Goal: Task Accomplishment & Management: Complete application form

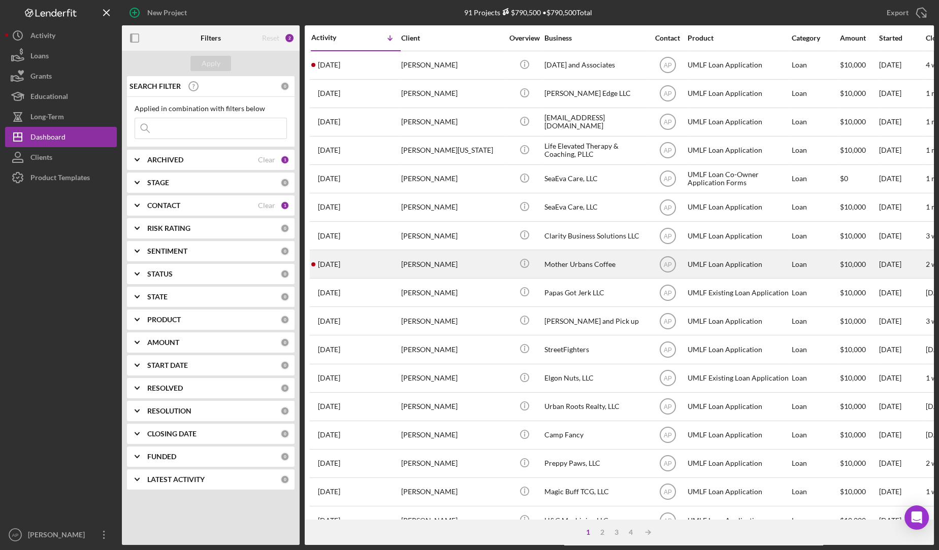
click at [340, 260] on time "[DATE]" at bounding box center [329, 264] width 22 height 8
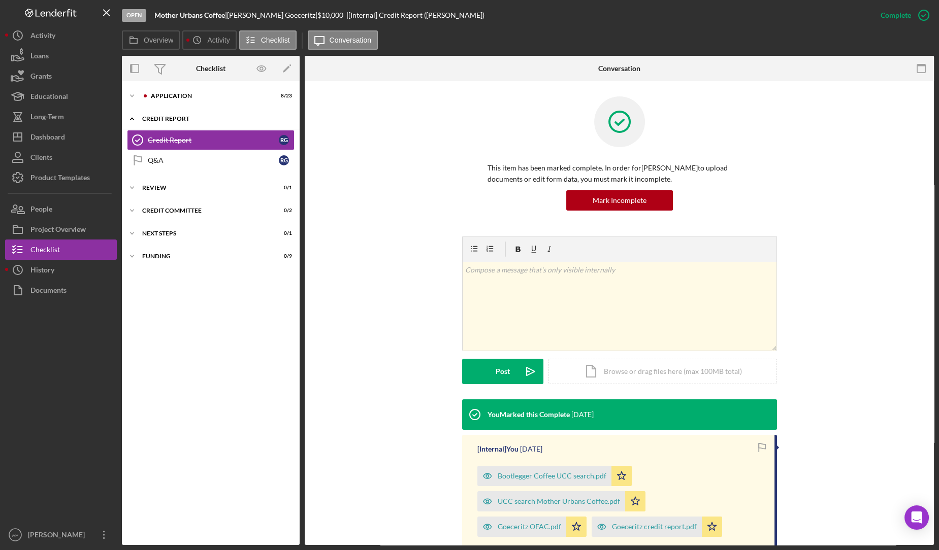
click at [166, 119] on div "Credit report" at bounding box center [214, 119] width 145 height 6
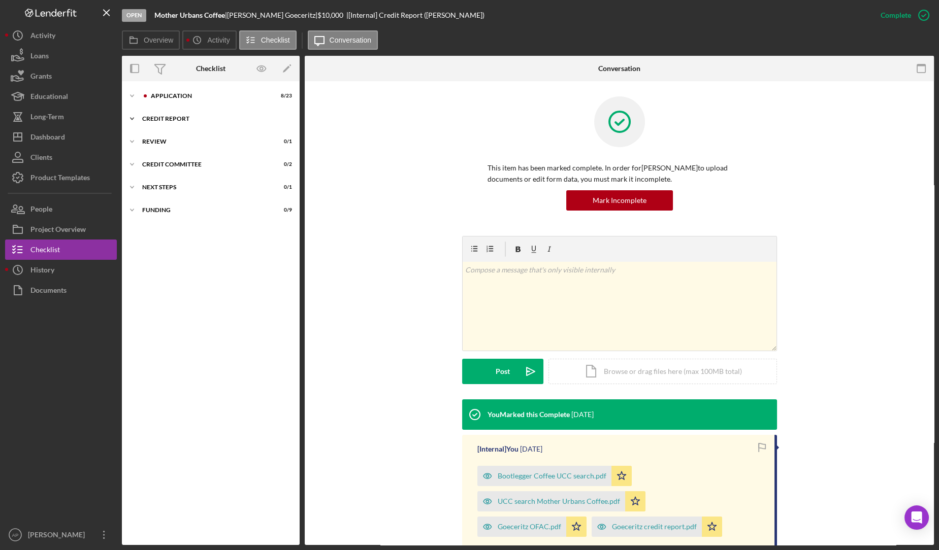
click at [166, 119] on div "Credit report" at bounding box center [214, 119] width 145 height 6
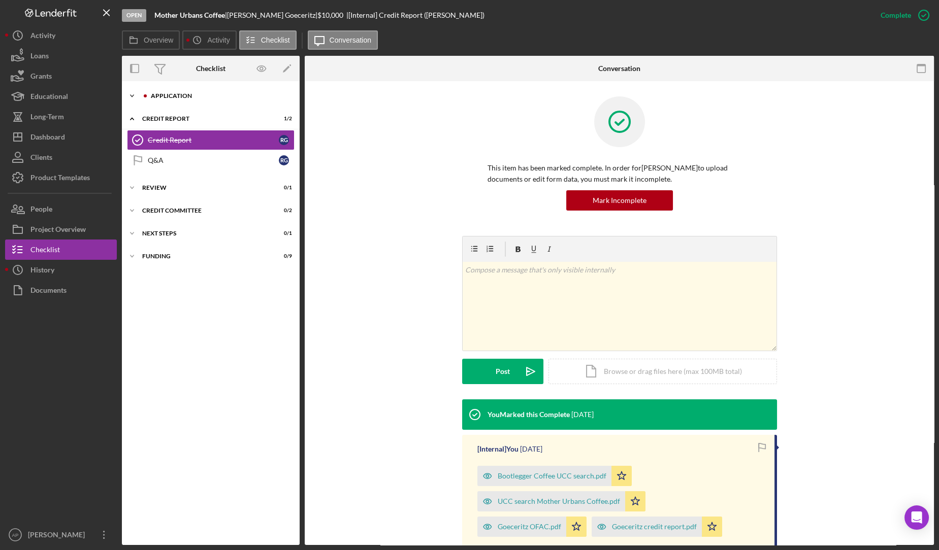
click at [147, 93] on div at bounding box center [145, 96] width 6 height 6
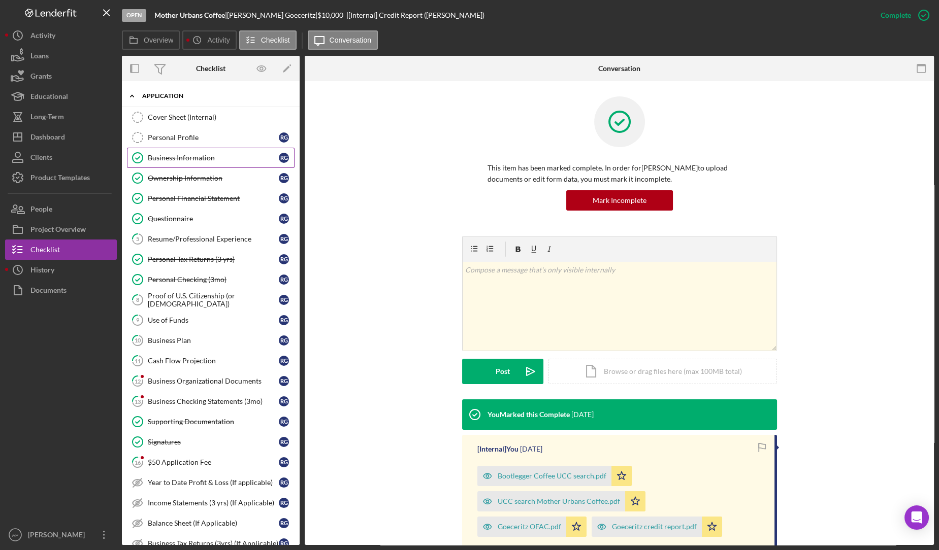
click at [169, 157] on div "Business Information" at bounding box center [213, 158] width 131 height 8
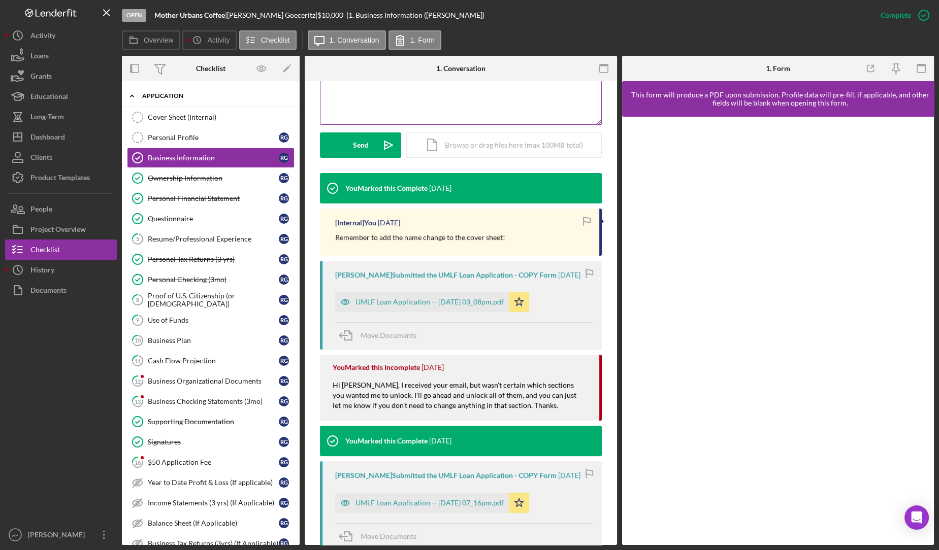
scroll to position [251, 0]
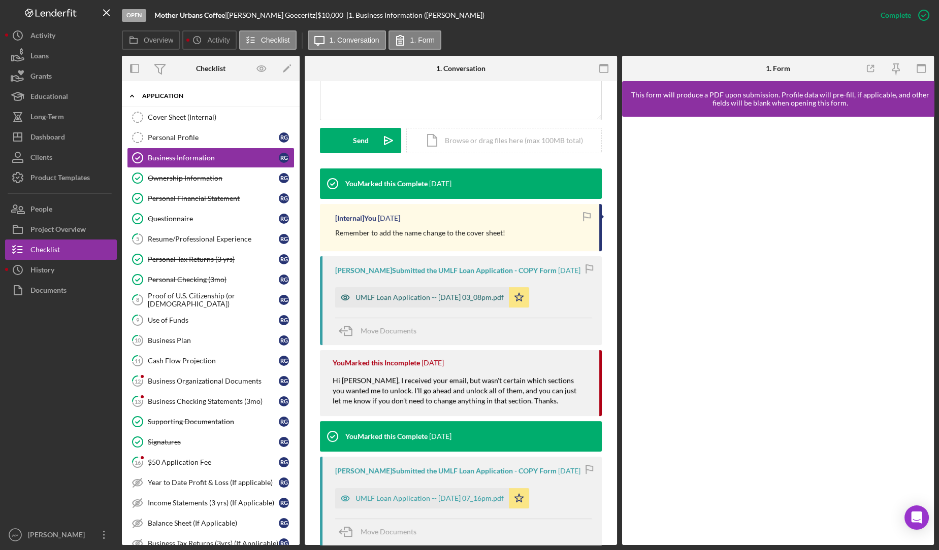
click at [502, 302] on div "UMLF Loan Application -- [DATE] 03_08pm.pdf" at bounding box center [429, 297] width 148 height 8
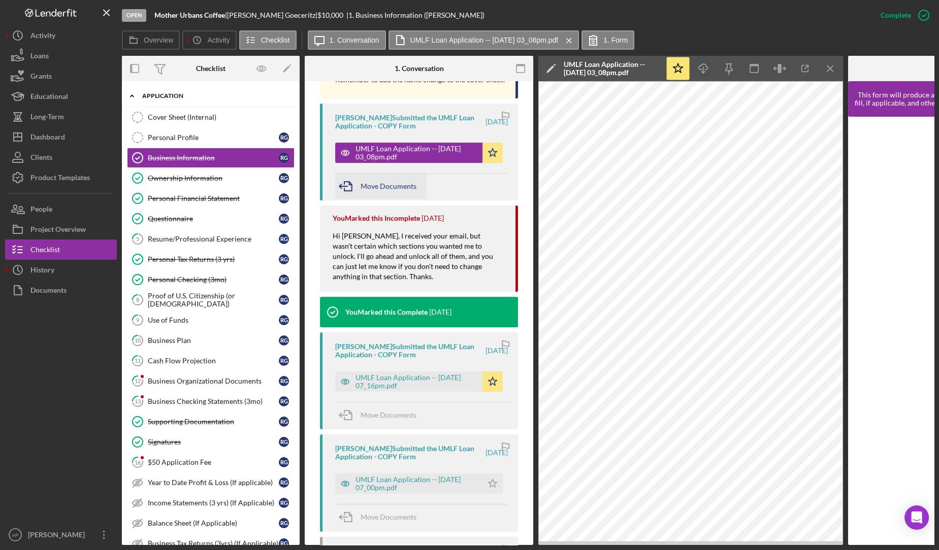
scroll to position [415, 0]
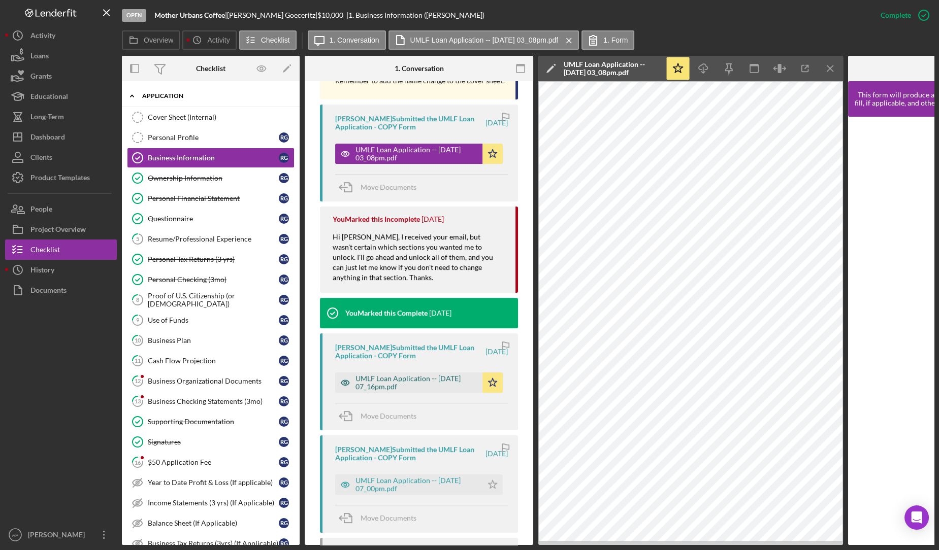
click at [387, 391] on div "UMLF Loan Application -- [DATE] 07_16pm.pdf" at bounding box center [416, 383] width 122 height 16
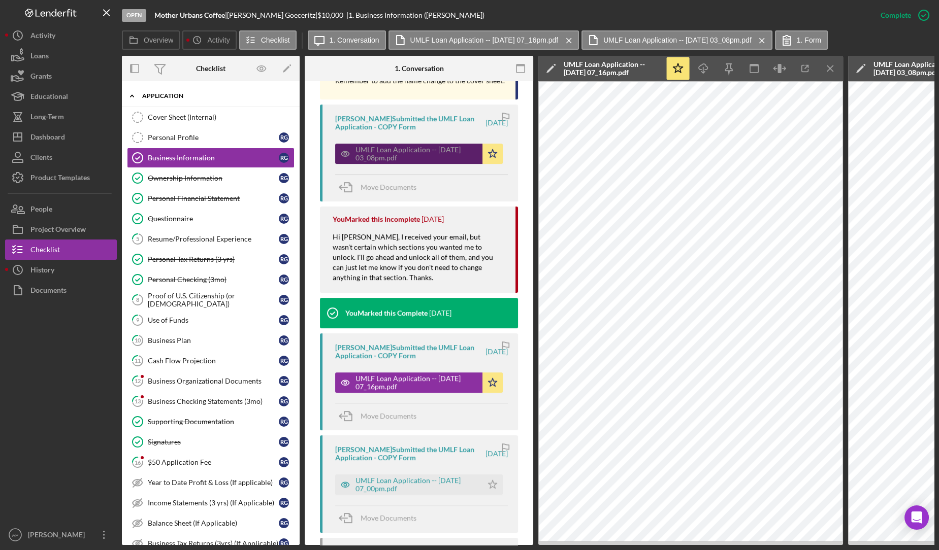
click at [394, 161] on div "UMLF Loan Application -- [DATE] 03_08pm.pdf" at bounding box center [416, 154] width 122 height 16
click at [201, 386] on link "12 Business Organizational Documents R G" at bounding box center [211, 381] width 168 height 20
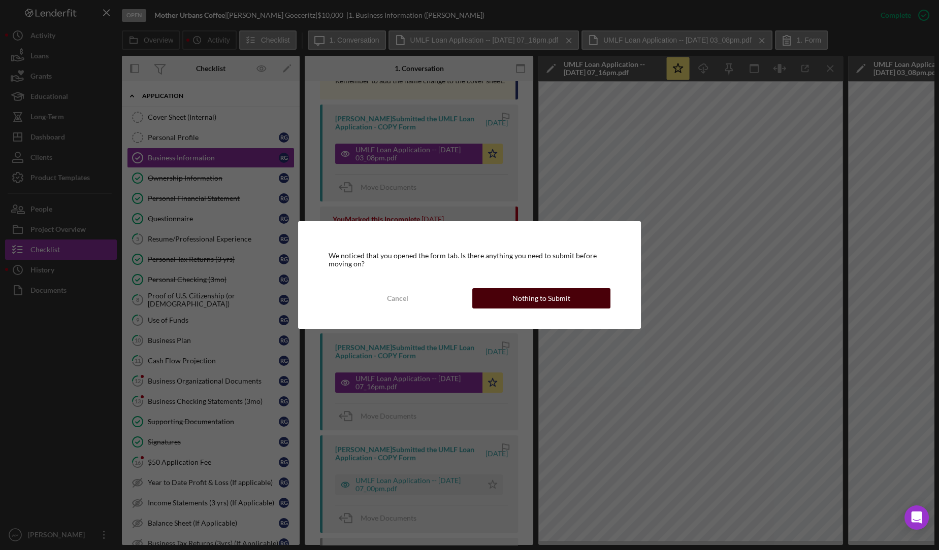
click at [490, 303] on button "Nothing to Submit" at bounding box center [541, 298] width 138 height 20
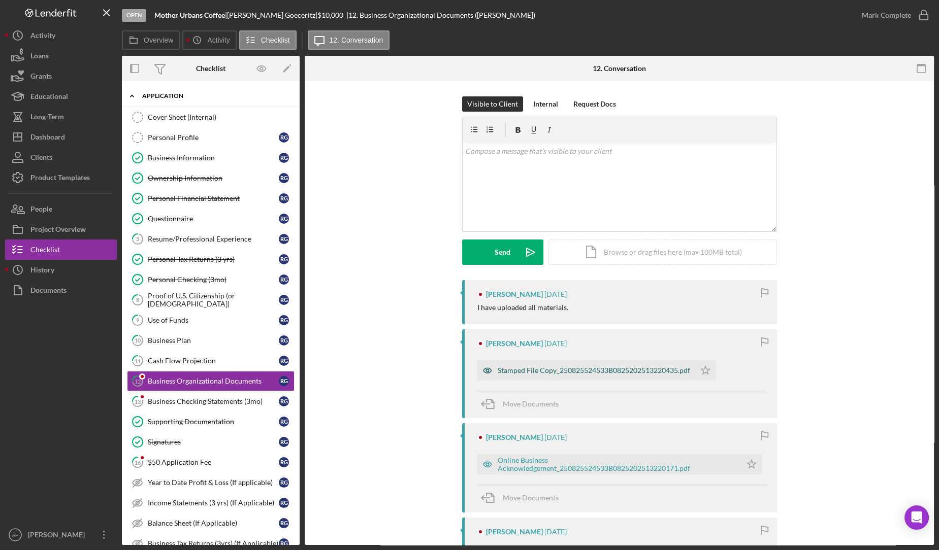
click at [565, 369] on div "Stamped File Copy_250825524533B0825202513220435.pdf" at bounding box center [593, 371] width 192 height 8
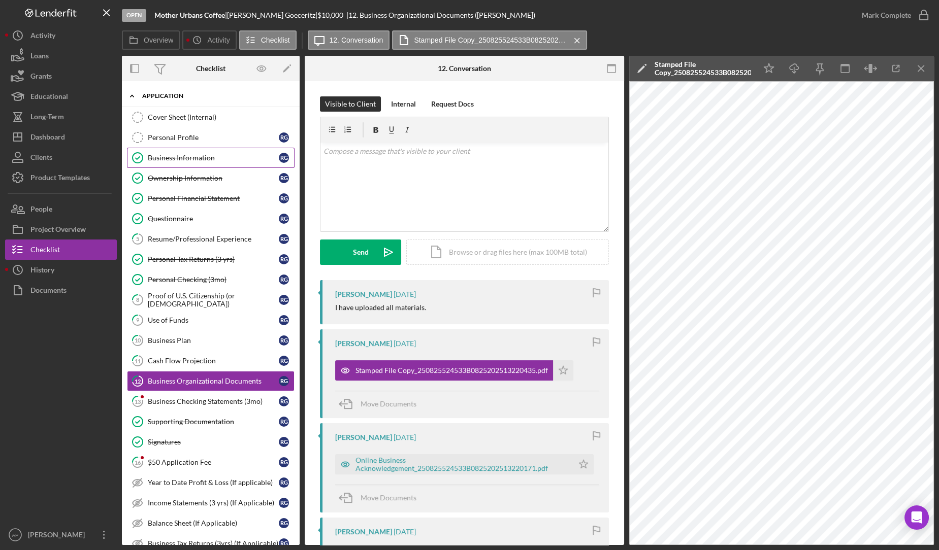
click at [245, 166] on link "Business Information Business Information R G" at bounding box center [211, 158] width 168 height 20
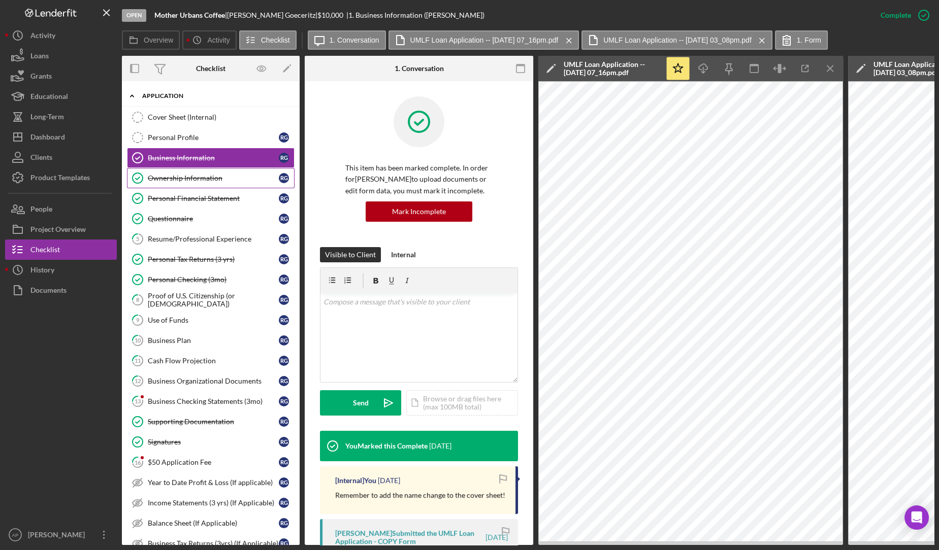
click at [158, 178] on div "Ownership Information" at bounding box center [213, 178] width 131 height 8
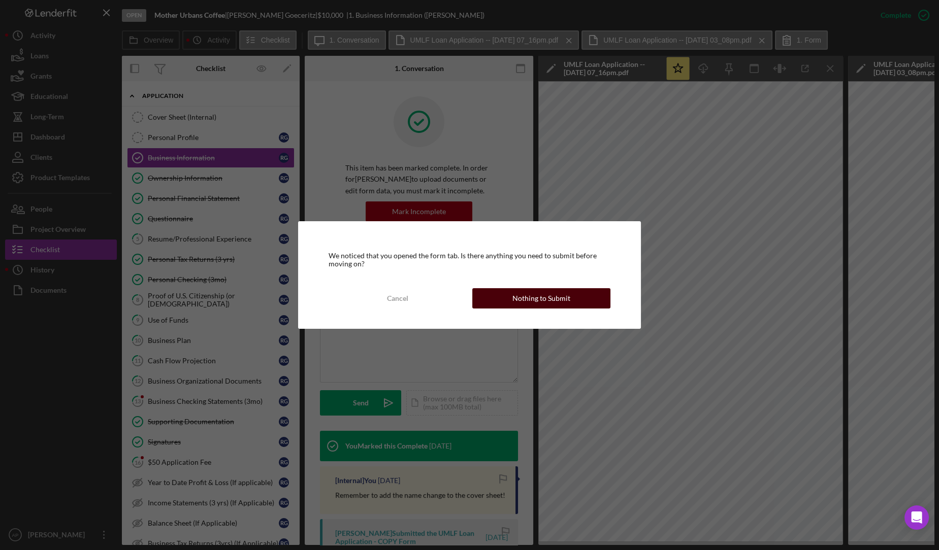
click at [499, 295] on button "Nothing to Submit" at bounding box center [541, 298] width 138 height 20
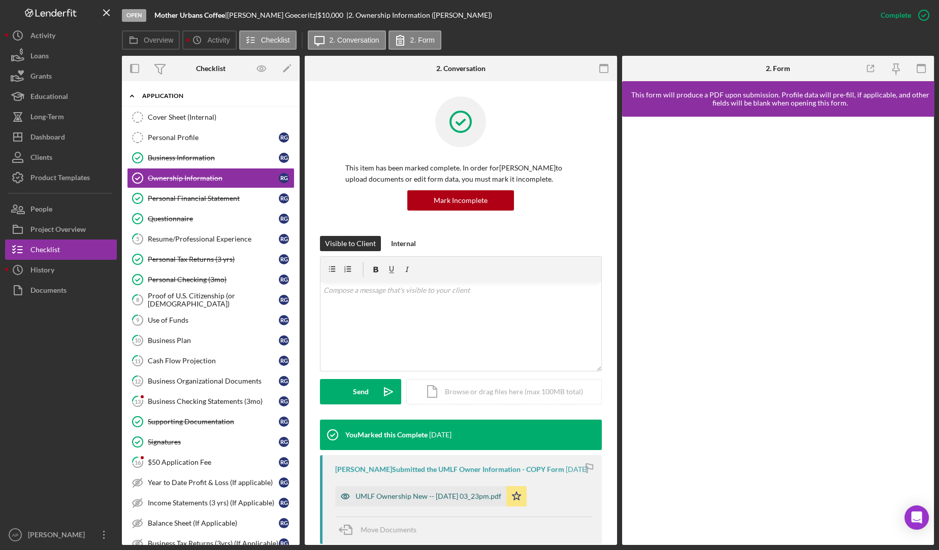
click at [436, 501] on div "UMLF Ownership New -- [DATE] 03_23pm.pdf" at bounding box center [428, 496] width 146 height 8
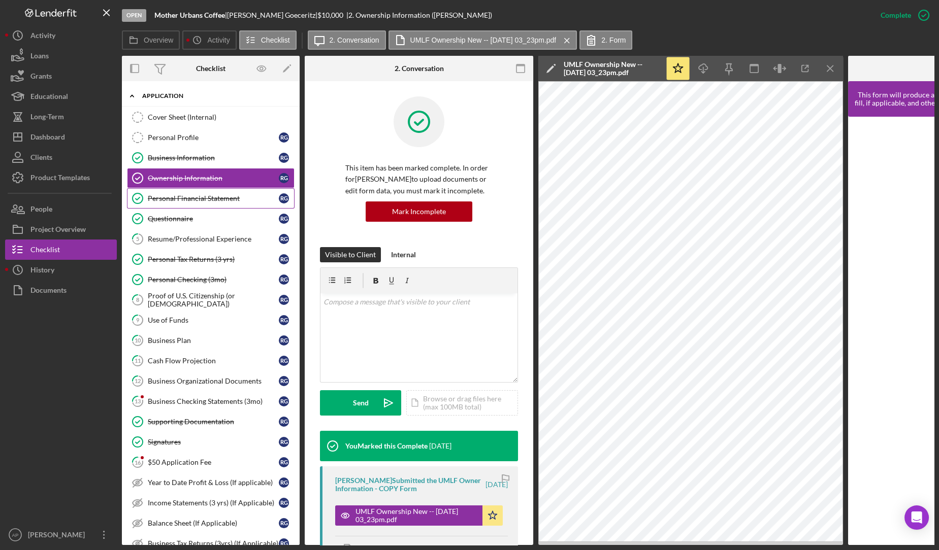
click at [181, 194] on div "Personal Financial Statement" at bounding box center [213, 198] width 131 height 8
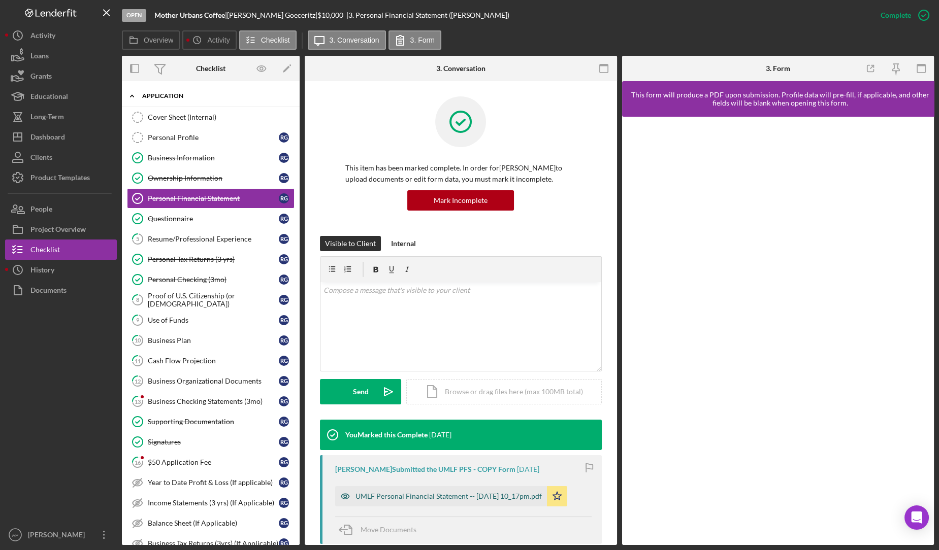
click at [406, 496] on div "UMLF Personal Financial Statement -- [DATE] 10_17pm.pdf" at bounding box center [448, 496] width 186 height 8
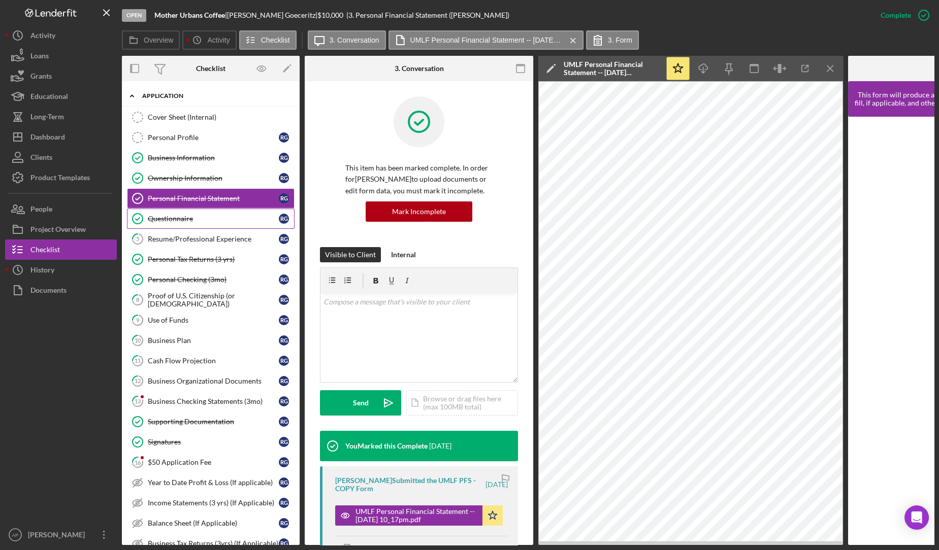
click at [259, 224] on link "Questionnaire Questionnaire R G" at bounding box center [211, 219] width 168 height 20
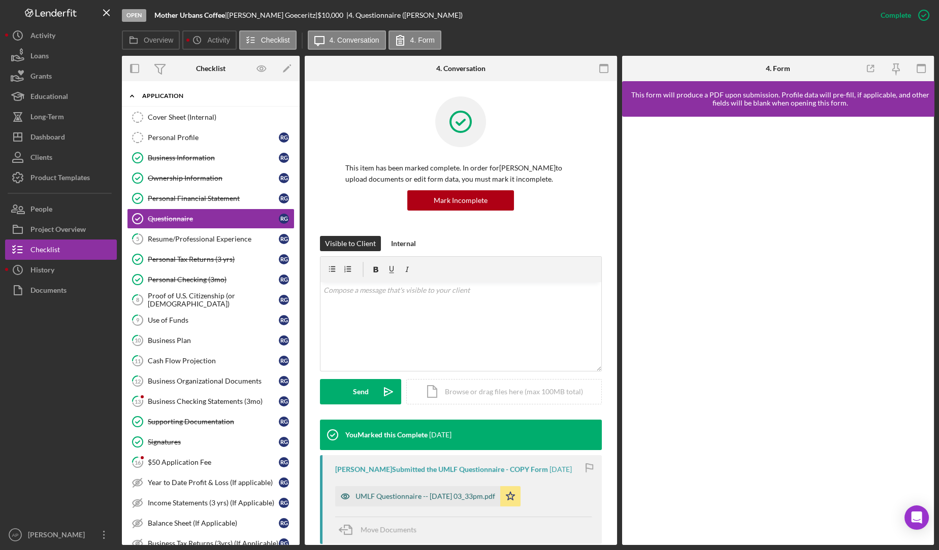
click at [386, 500] on div "UMLF Questionnaire -- [DATE] 03_33pm.pdf" at bounding box center [417, 496] width 165 height 20
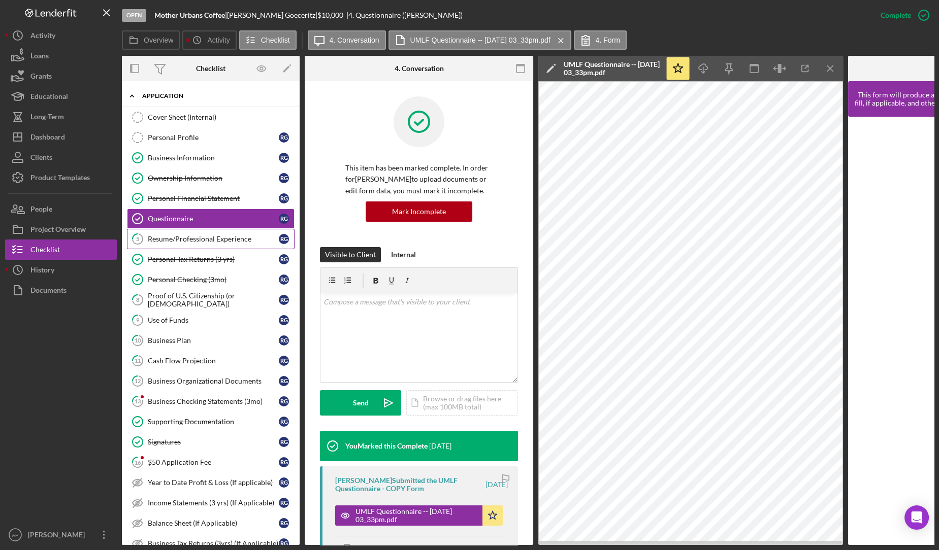
click at [244, 236] on div "Resume/Professional Experience" at bounding box center [213, 239] width 131 height 8
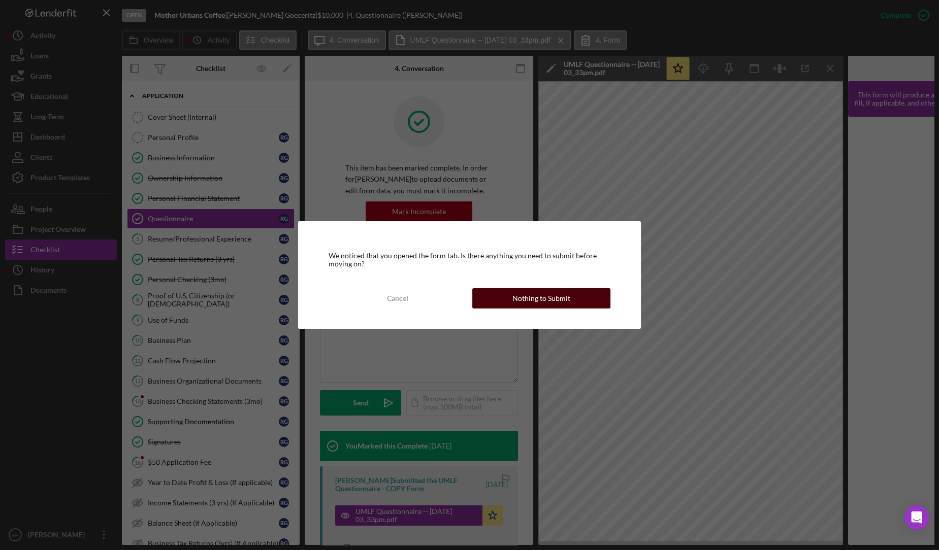
click at [511, 298] on button "Nothing to Submit" at bounding box center [541, 298] width 138 height 20
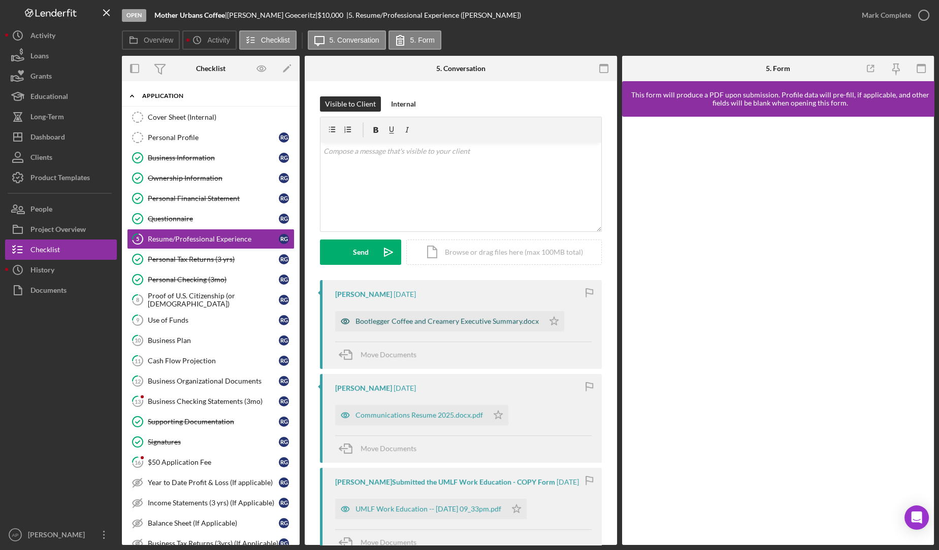
click at [493, 315] on div "Bootlegger Coffee and Creamery Executive Summary.docx" at bounding box center [439, 321] width 209 height 20
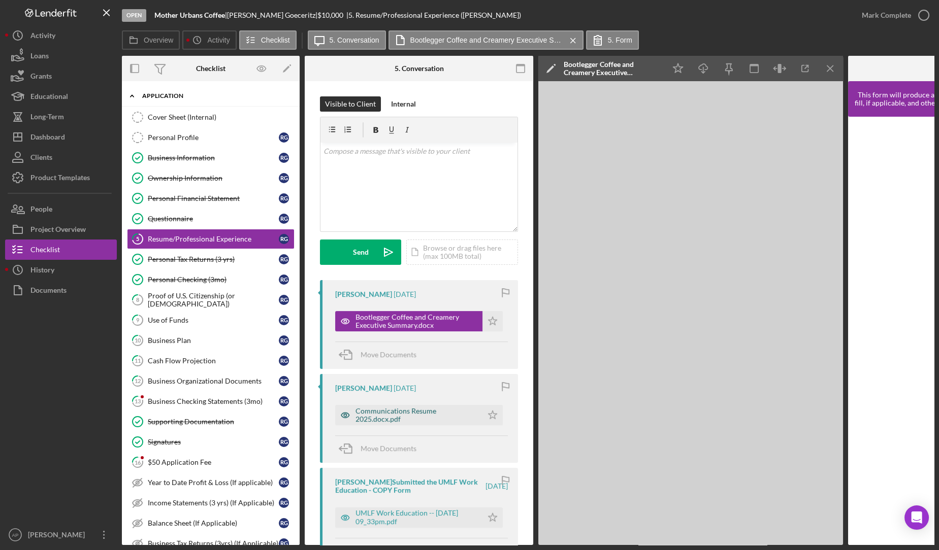
click at [432, 417] on div "Communications Resume 2025.docx.pdf" at bounding box center [416, 415] width 122 height 16
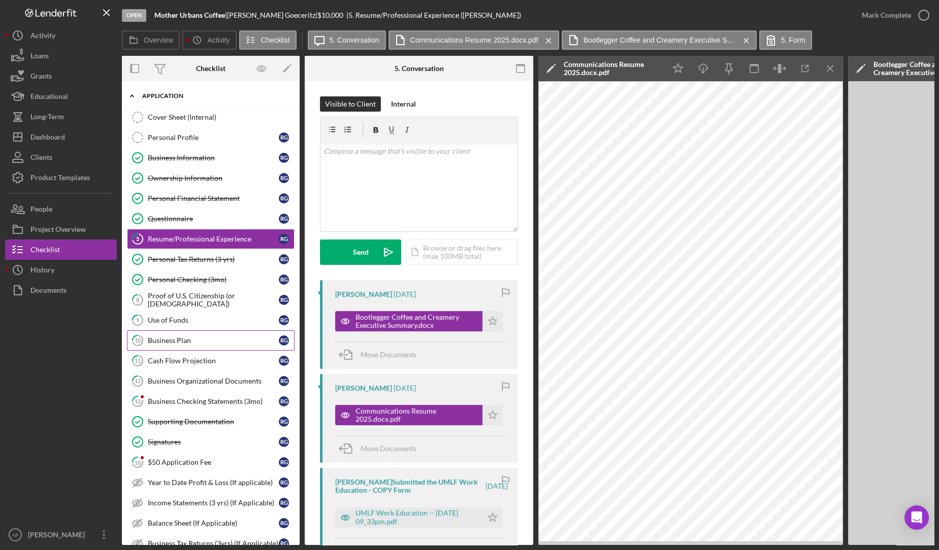
click at [158, 344] on link "10 Business Plan R G" at bounding box center [211, 340] width 168 height 20
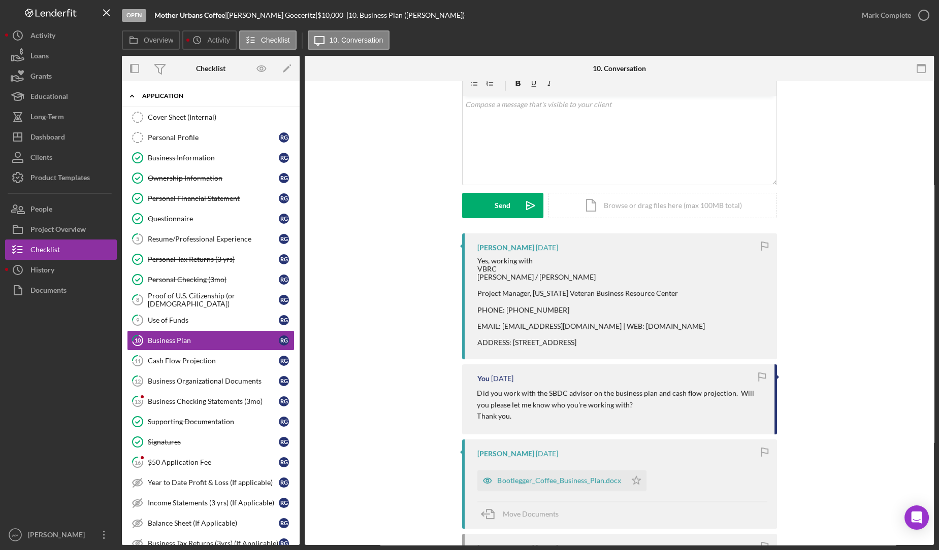
scroll to position [211, 0]
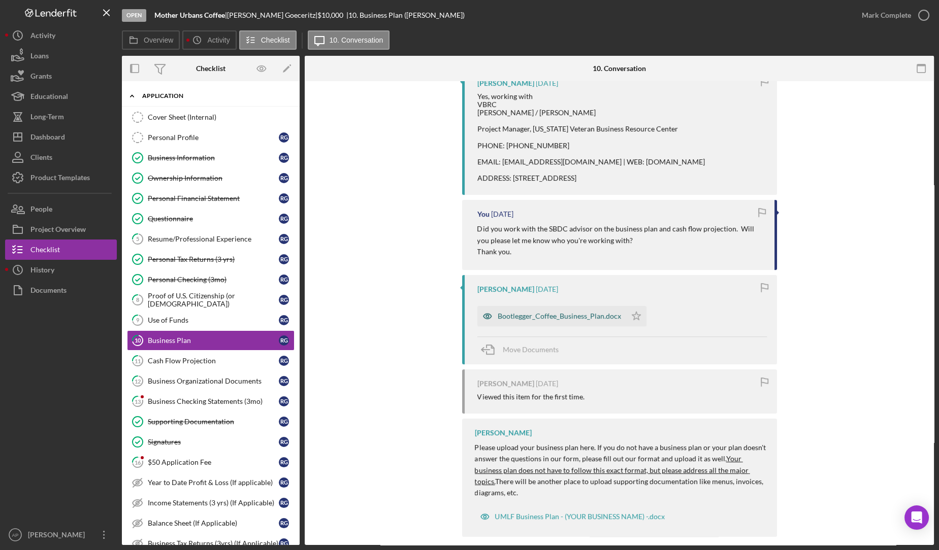
click at [527, 317] on div "Bootlegger_Coffee_Business_Plan.docx" at bounding box center [558, 316] width 123 height 8
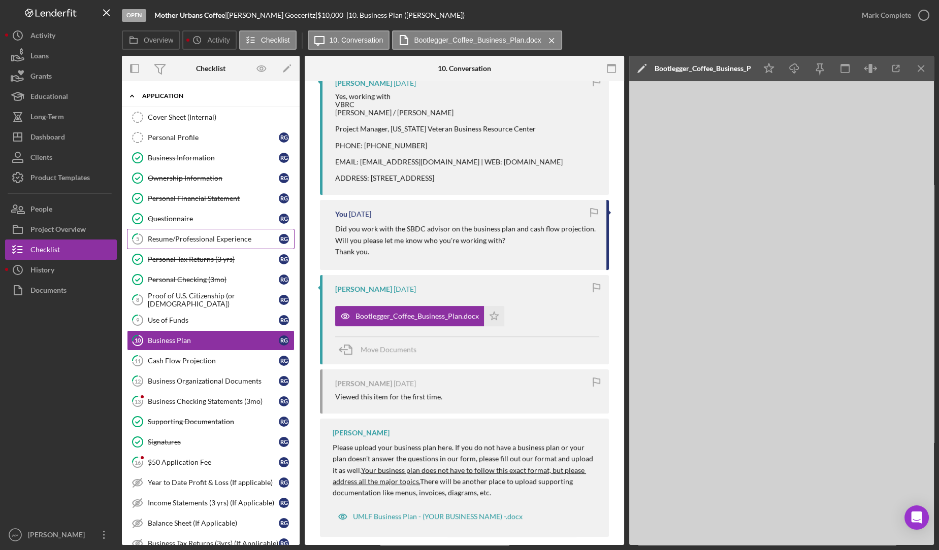
click at [208, 232] on link "5 Resume/Professional Experience R G" at bounding box center [211, 239] width 168 height 20
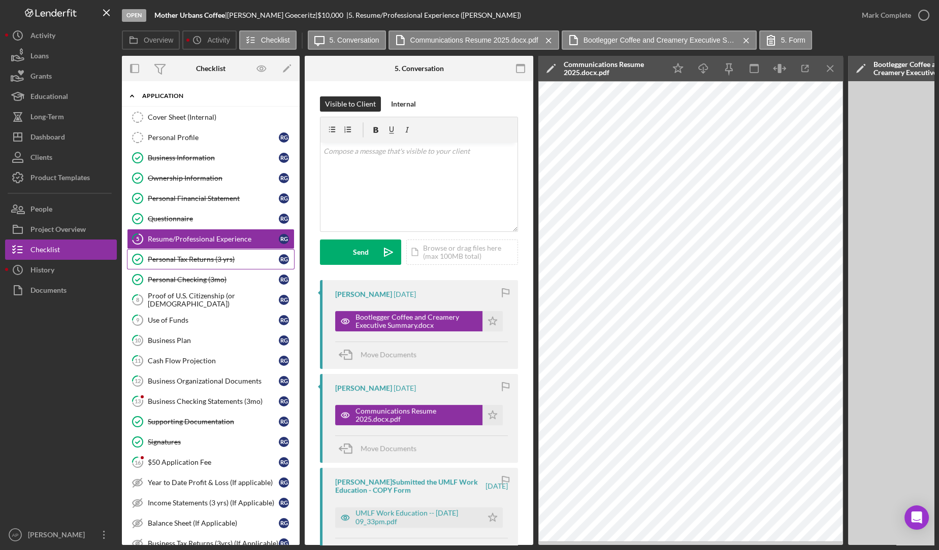
click at [233, 255] on div "Personal Tax Returns (3 yrs)" at bounding box center [213, 259] width 131 height 8
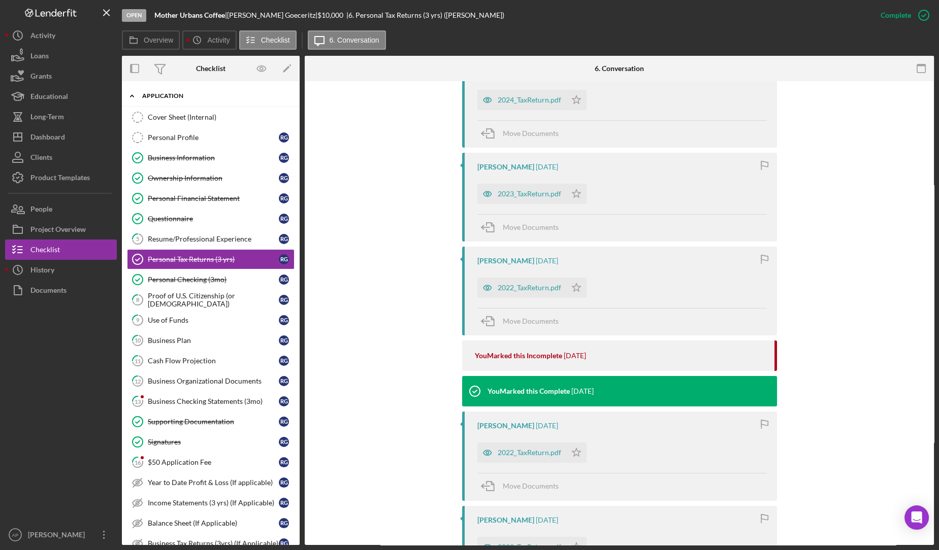
scroll to position [396, 0]
click at [520, 290] on div "2022_TaxReturn.pdf" at bounding box center [528, 288] width 63 height 8
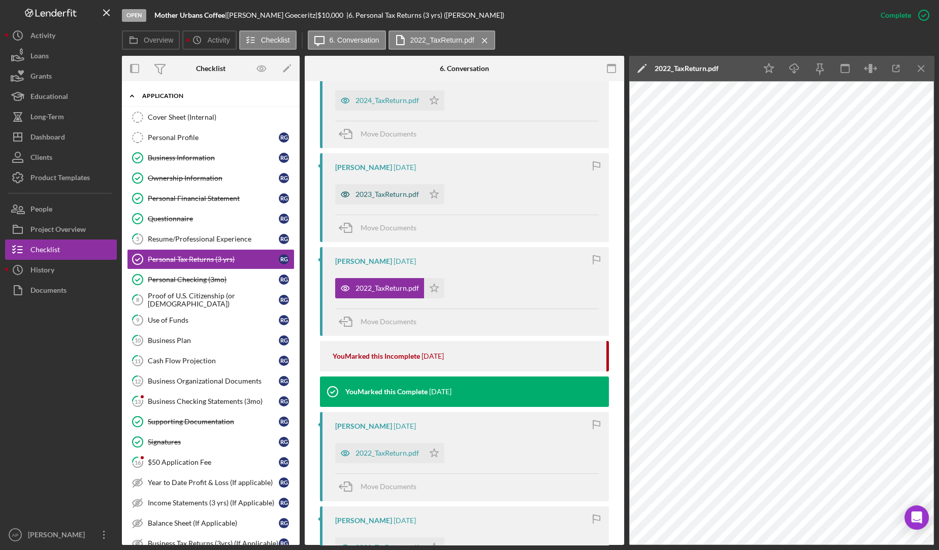
click at [369, 201] on div "2023_TaxReturn.pdf" at bounding box center [379, 194] width 89 height 20
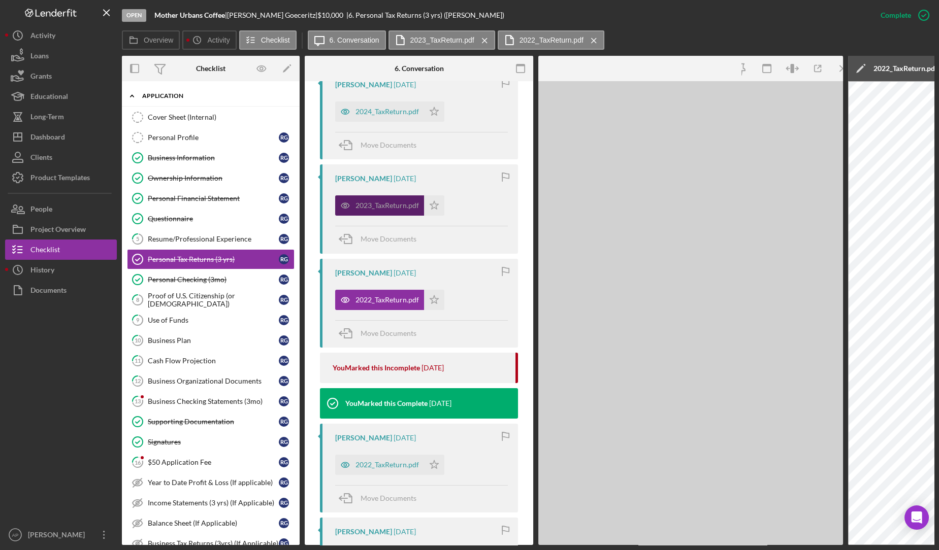
scroll to position [407, 0]
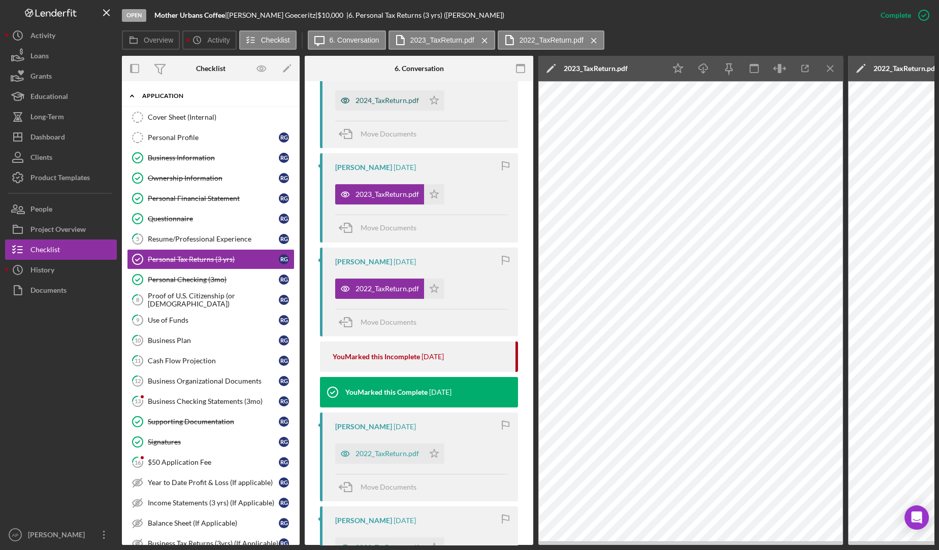
click at [383, 106] on div "2024_TaxReturn.pdf" at bounding box center [379, 100] width 89 height 20
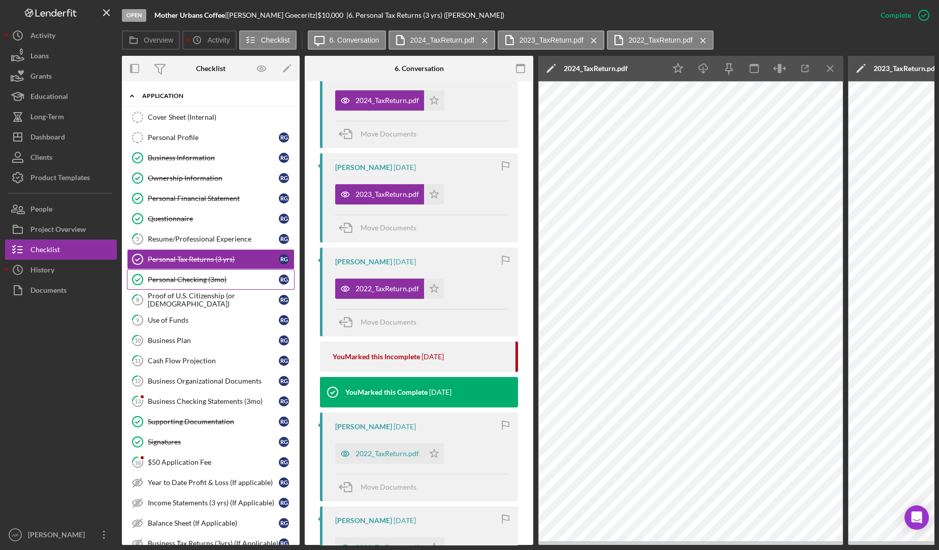
click at [187, 279] on div "Personal Checking (3mo)" at bounding box center [213, 280] width 131 height 8
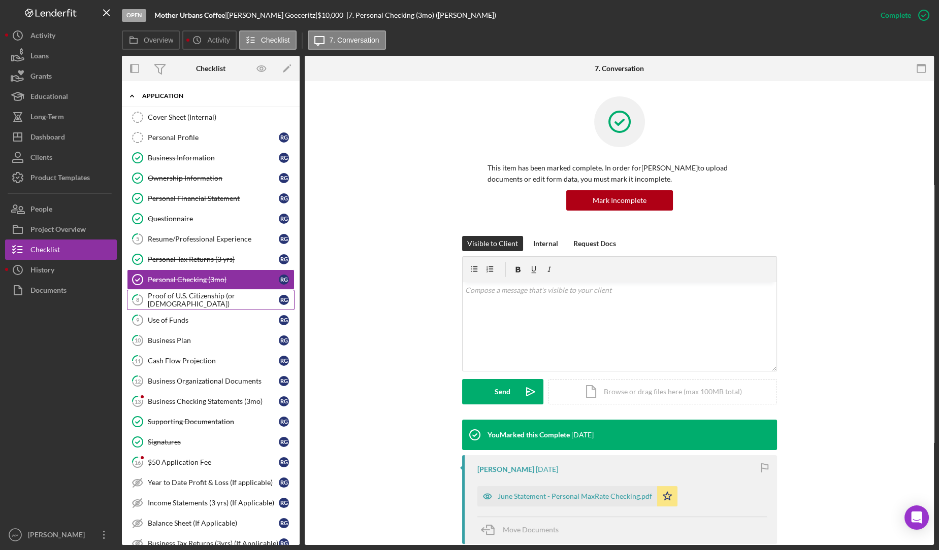
click at [188, 297] on div "Proof of U.S. Citizenship (or [DEMOGRAPHIC_DATA])" at bounding box center [213, 300] width 131 height 16
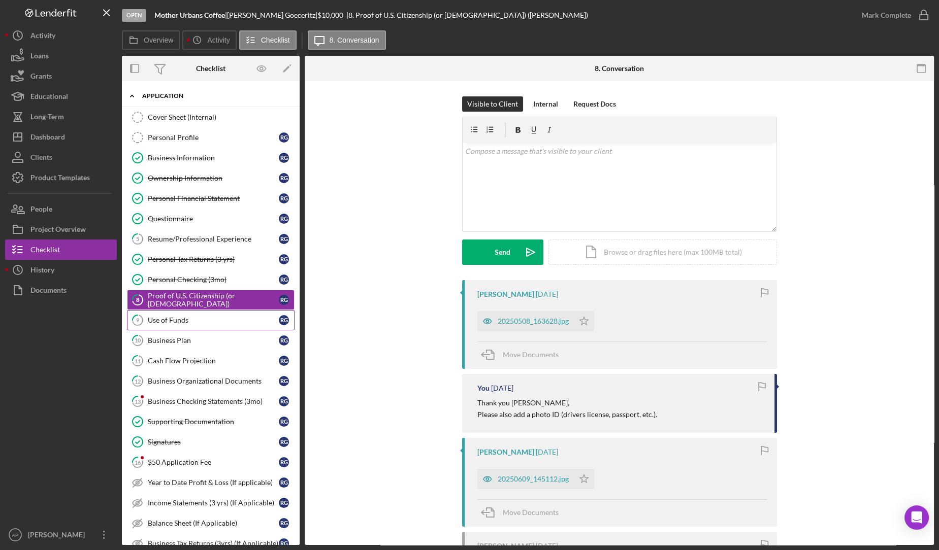
click at [180, 318] on div "Use of Funds" at bounding box center [213, 320] width 131 height 8
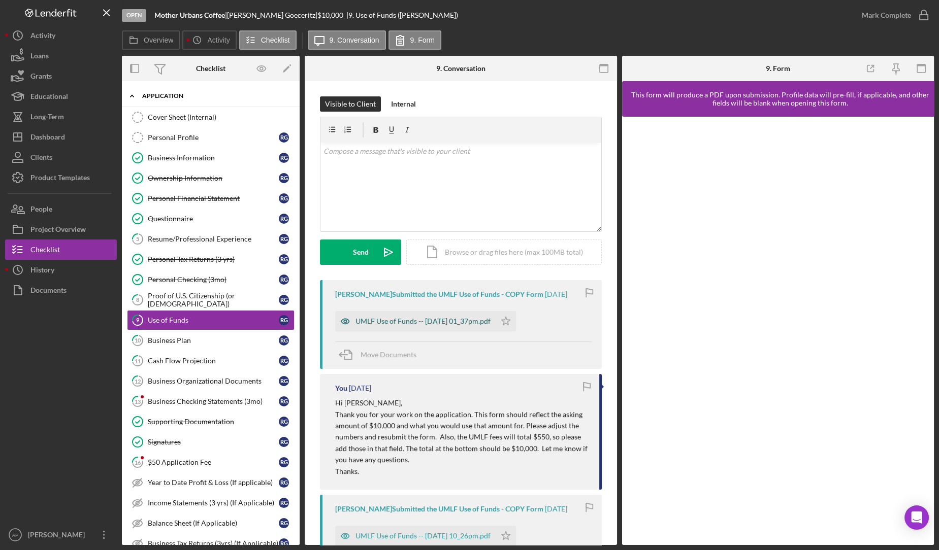
click at [416, 319] on div "UMLF Use of Funds -- [DATE] 01_37pm.pdf" at bounding box center [422, 321] width 135 height 8
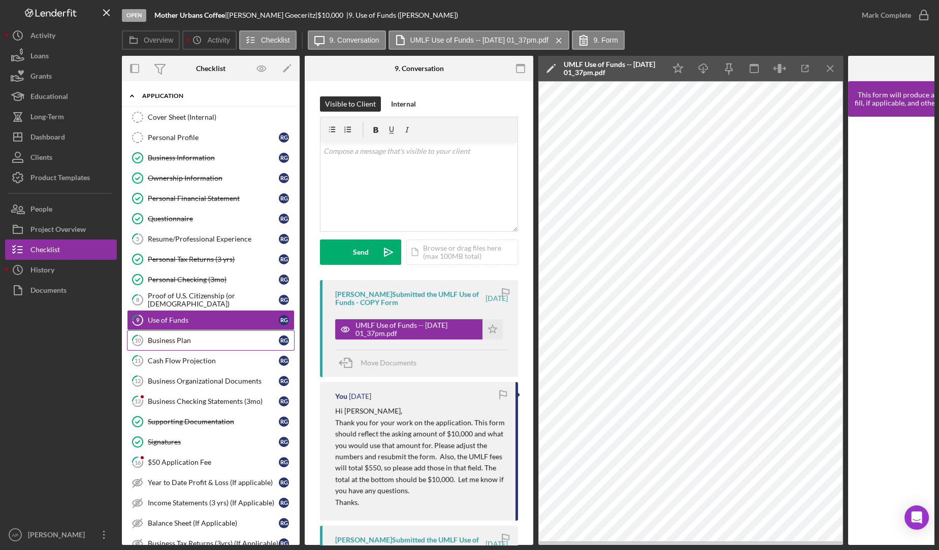
click at [248, 341] on div "Business Plan" at bounding box center [213, 341] width 131 height 8
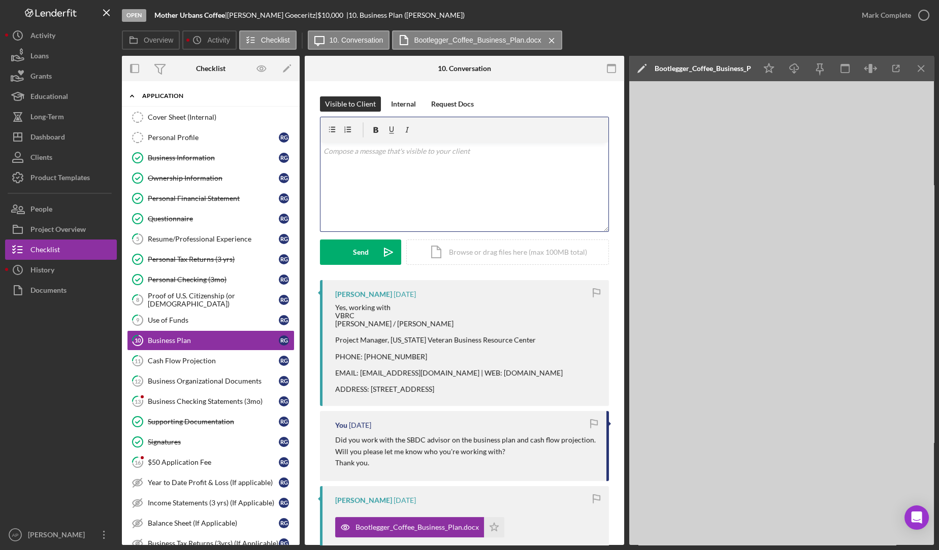
click at [398, 154] on p at bounding box center [464, 151] width 282 height 11
click at [797, 71] on icon "Icon/Download" at bounding box center [794, 68] width 23 height 23
click at [217, 357] on div "Cash Flow Projection" at bounding box center [213, 361] width 131 height 8
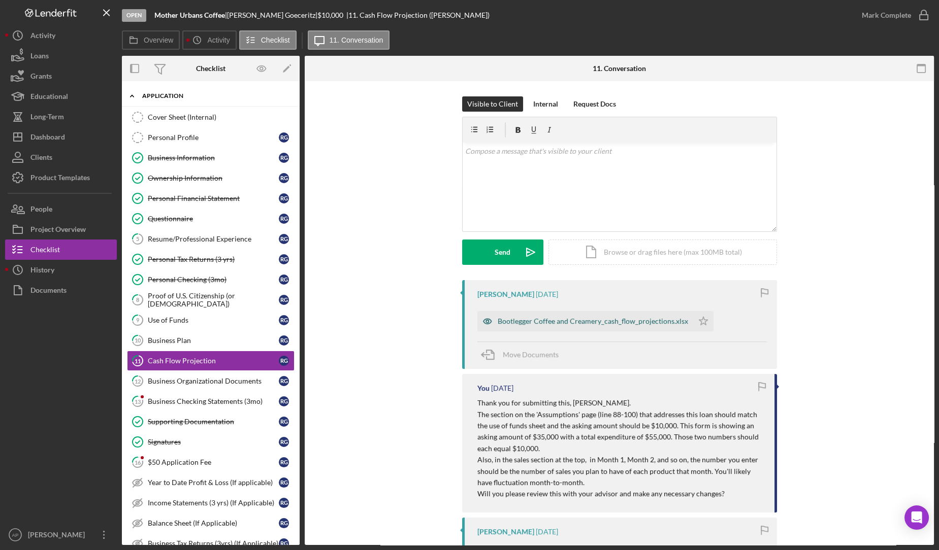
click at [552, 313] on div "Bootlegger Coffee and Creamery_cash_flow_projections.xlsx" at bounding box center [585, 321] width 216 height 20
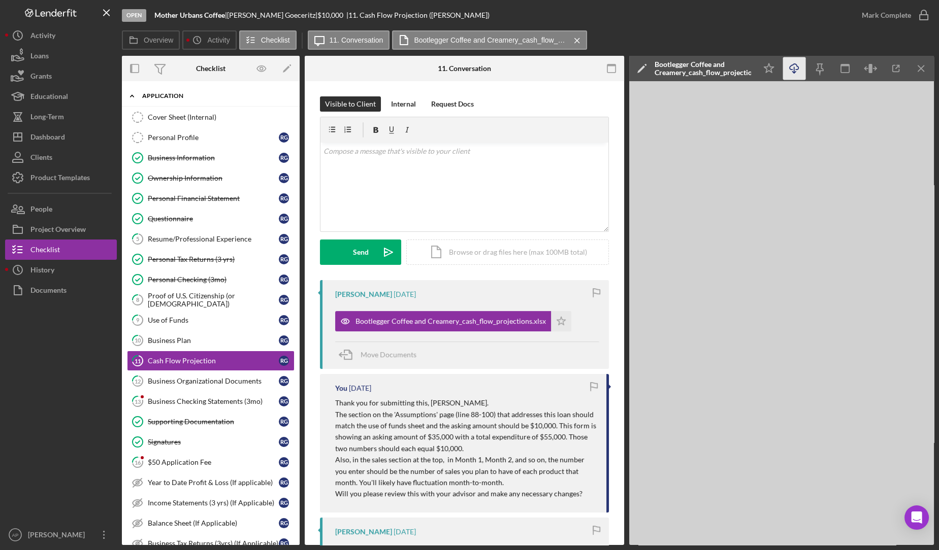
click at [798, 74] on icon "Icon/Download" at bounding box center [794, 68] width 23 height 23
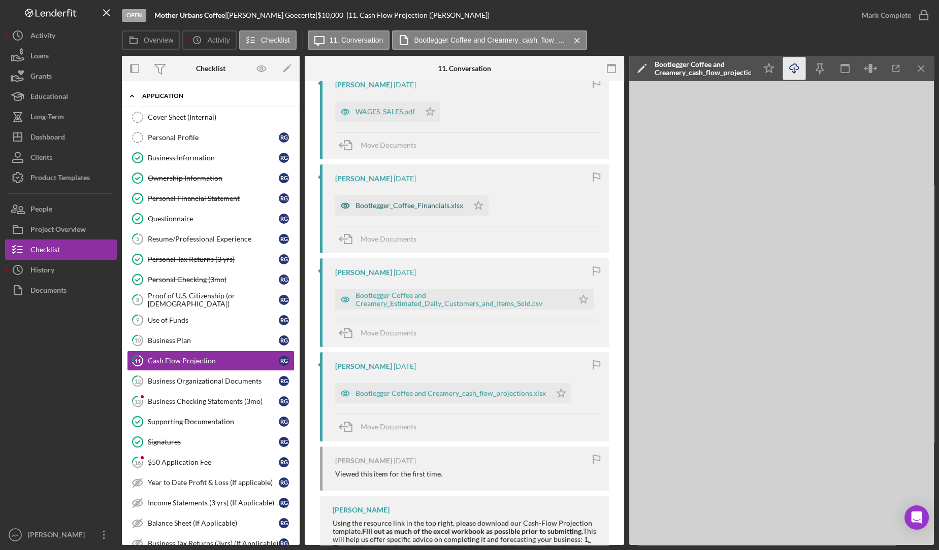
scroll to position [449, 0]
click at [446, 393] on div "Bootlegger Coffee and Creamery_cash_flow_projections.xlsx" at bounding box center [450, 391] width 190 height 8
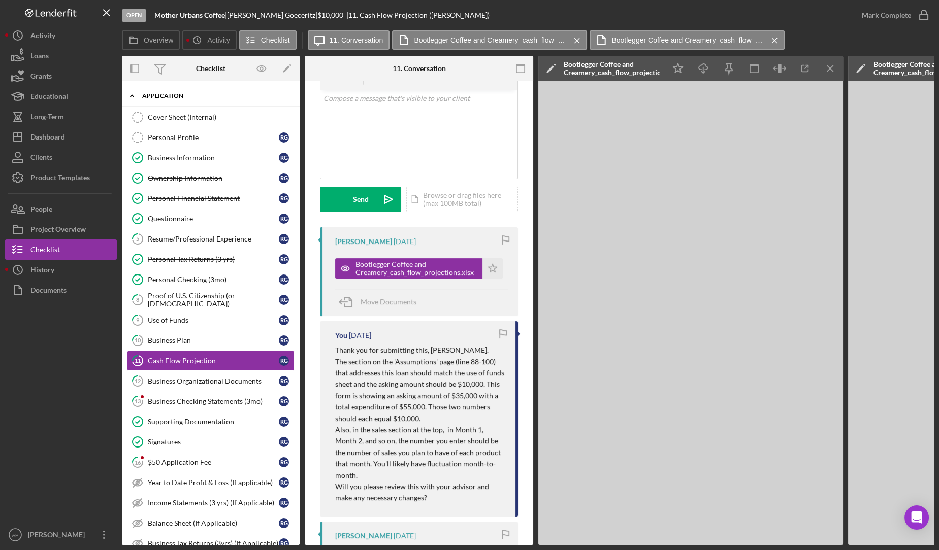
scroll to position [51, 0]
